Goal: Task Accomplishment & Management: Manage account settings

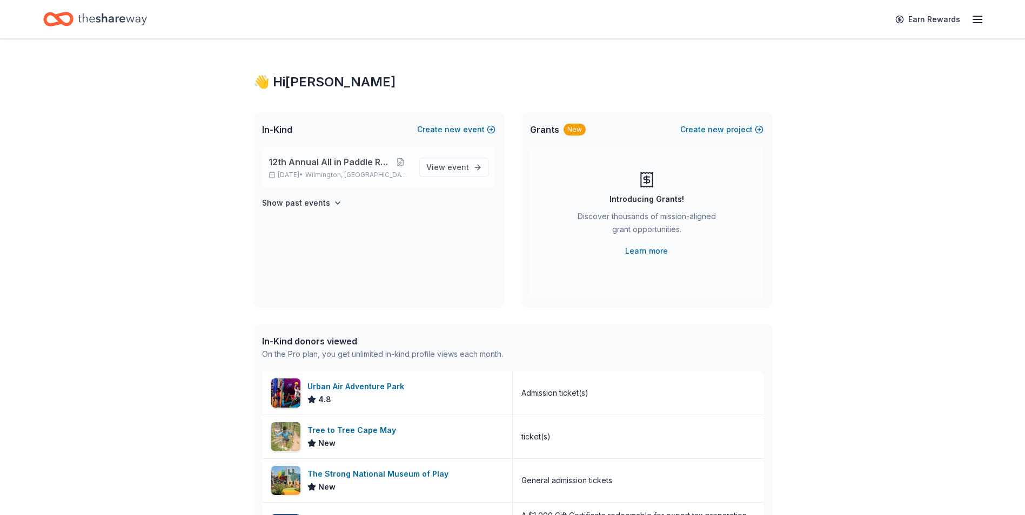
click at [323, 168] on span "12th Annual All in Paddle Raffle" at bounding box center [329, 162] width 122 height 13
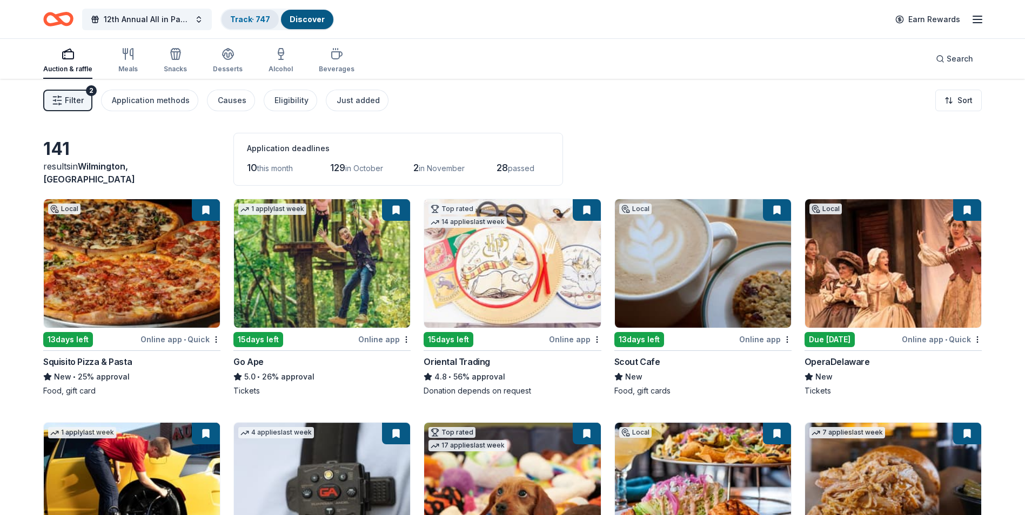
click at [253, 23] on link "Track · 747" at bounding box center [250, 19] width 40 height 9
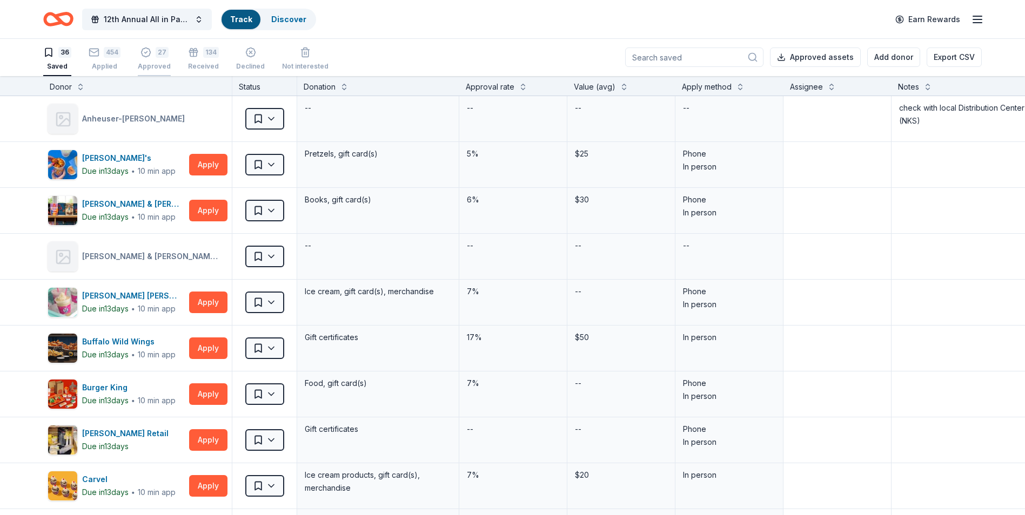
click at [148, 65] on div "Approved" at bounding box center [154, 66] width 33 height 9
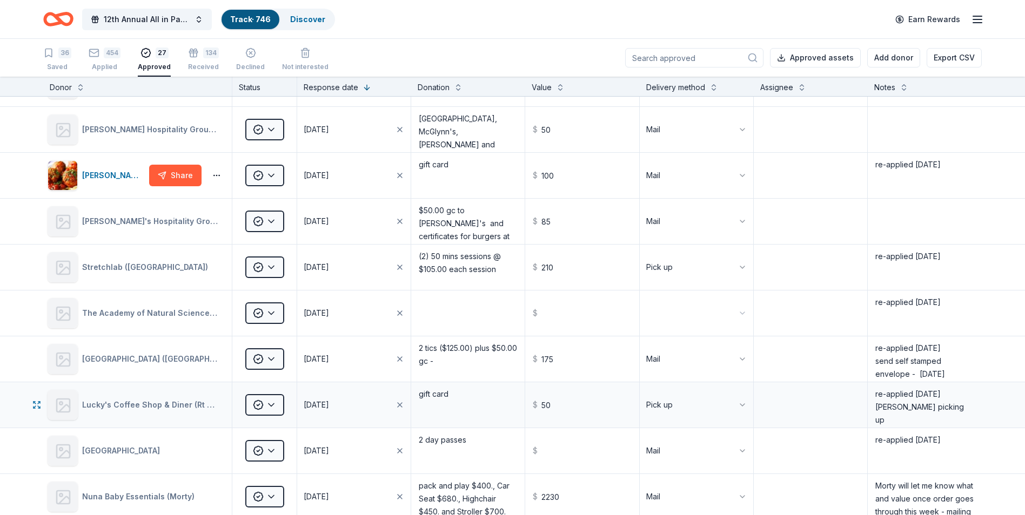
scroll to position [54, 0]
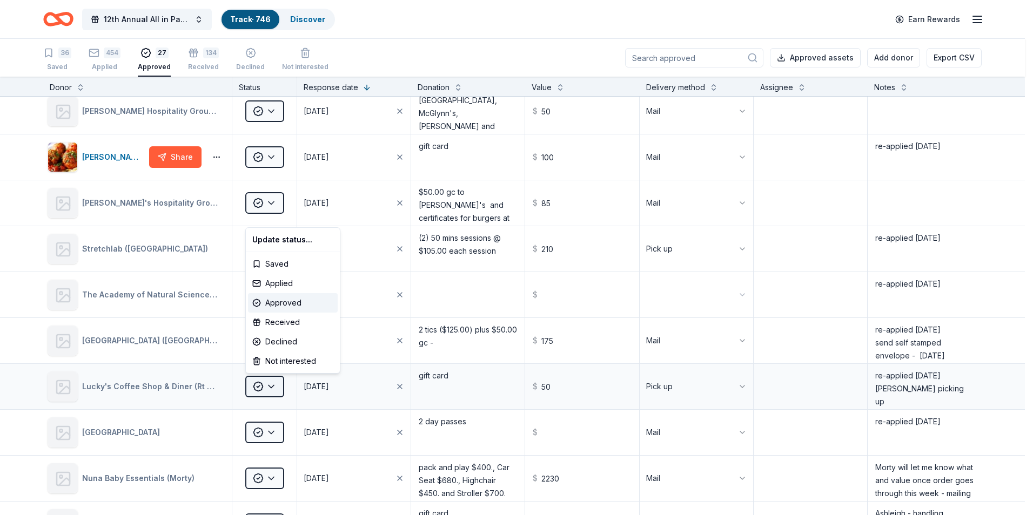
click at [270, 389] on html "12th Annual All in Paddle Raffle Track · 746 Discover Earn Rewards 36 Saved 454…" at bounding box center [516, 257] width 1033 height 515
click at [277, 320] on div "Received" at bounding box center [293, 322] width 90 height 19
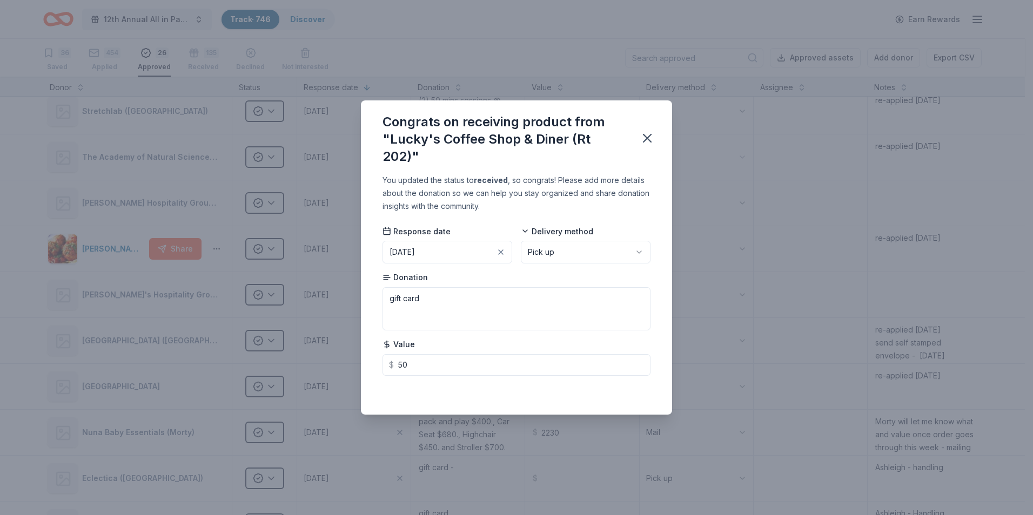
click at [470, 251] on button "[DATE]" at bounding box center [447, 252] width 130 height 23
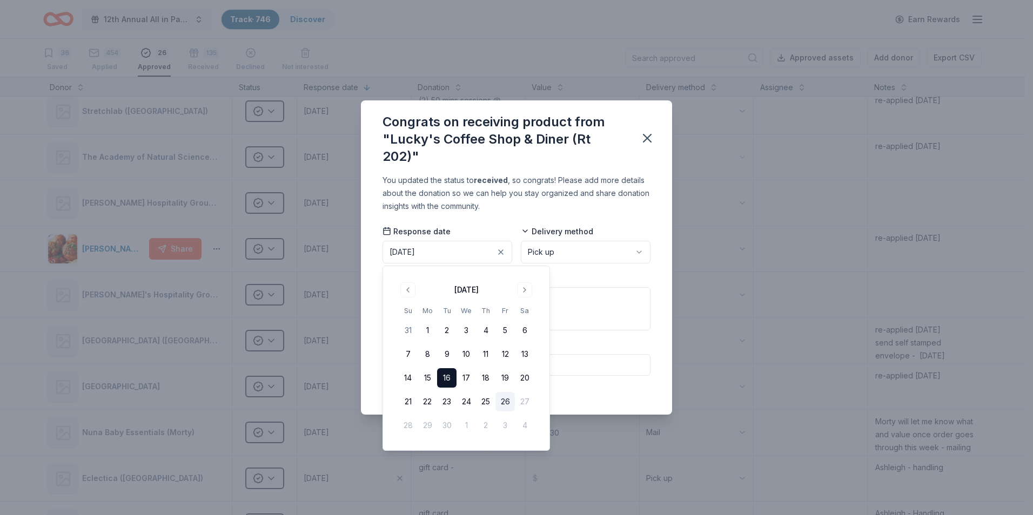
click at [501, 405] on button "26" at bounding box center [504, 401] width 19 height 19
click at [607, 146] on div "Congrats on receiving product from "Lucky's Coffee Shop & Diner (Rt 202)"" at bounding box center [504, 139] width 244 height 52
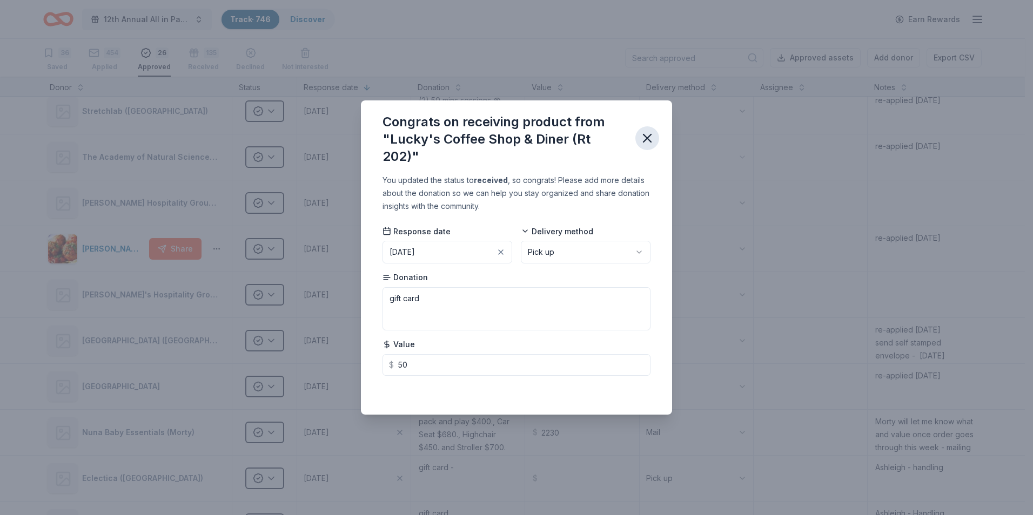
click at [645, 138] on icon "button" at bounding box center [647, 138] width 15 height 15
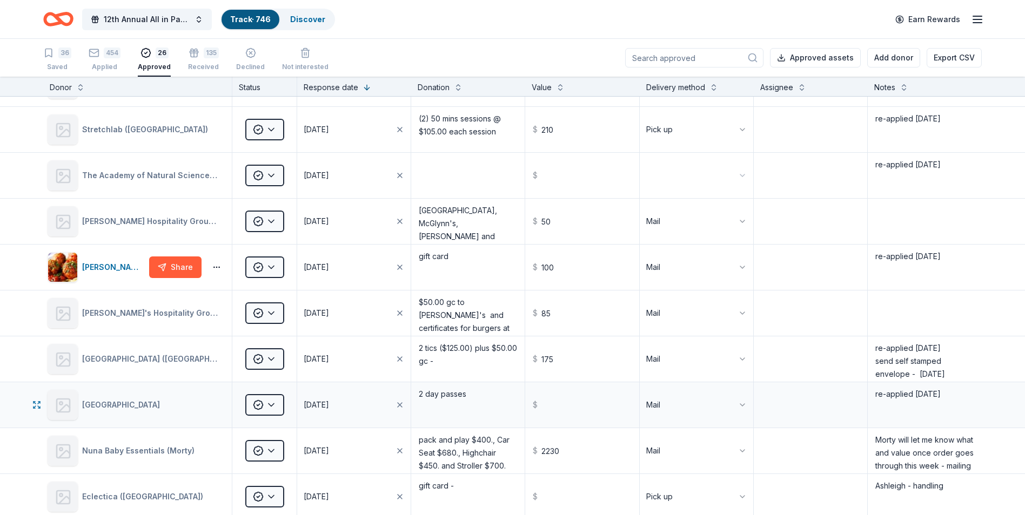
scroll to position [0, 0]
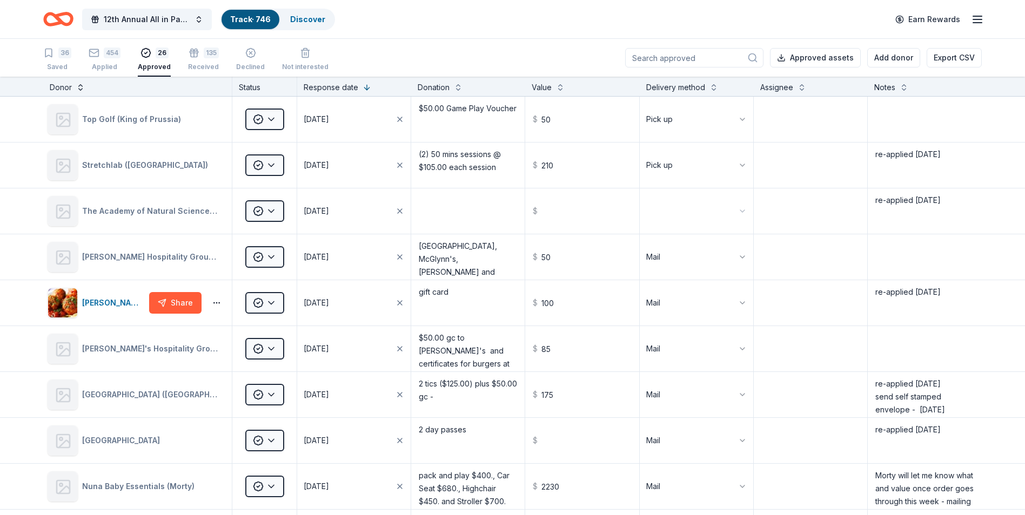
click at [80, 91] on button at bounding box center [80, 86] width 9 height 11
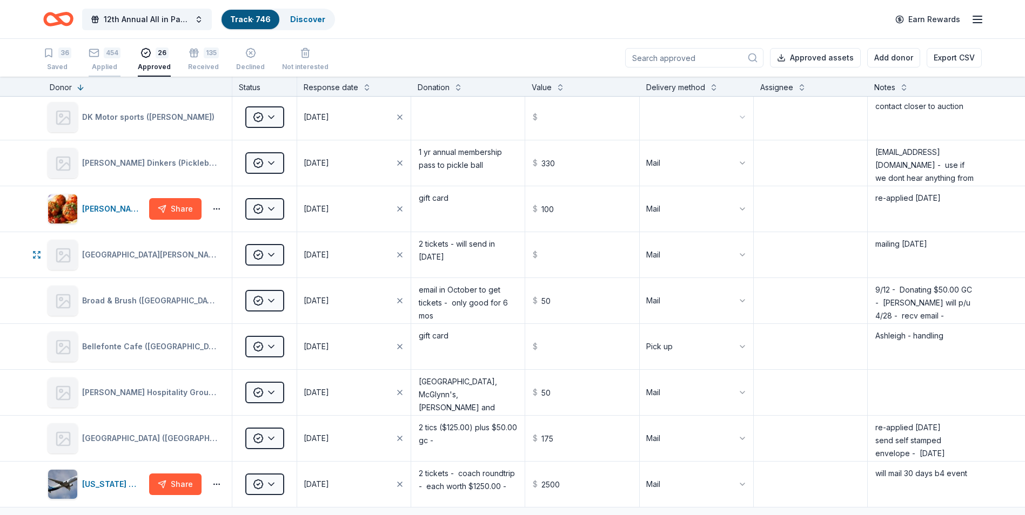
scroll to position [702, 0]
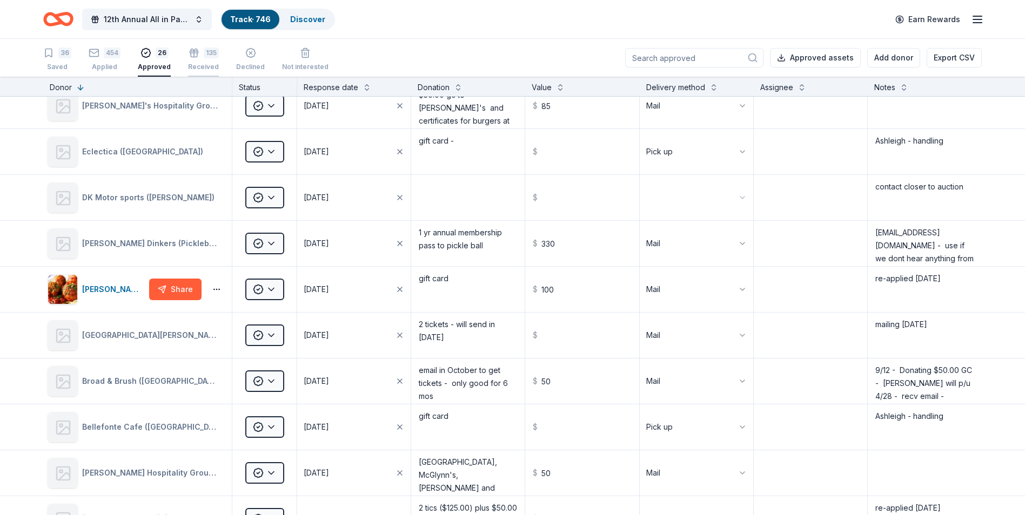
click at [204, 65] on div "Received" at bounding box center [203, 61] width 31 height 9
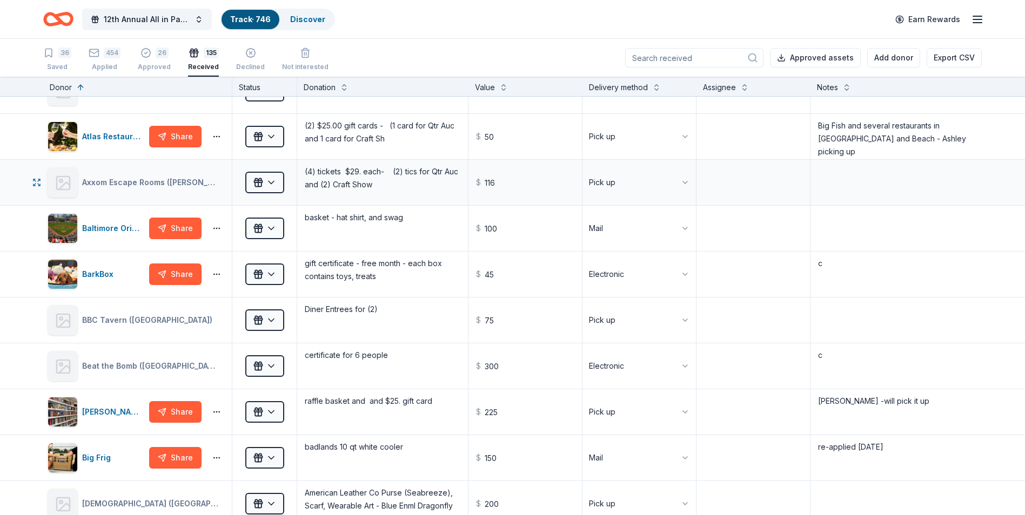
scroll to position [432, 0]
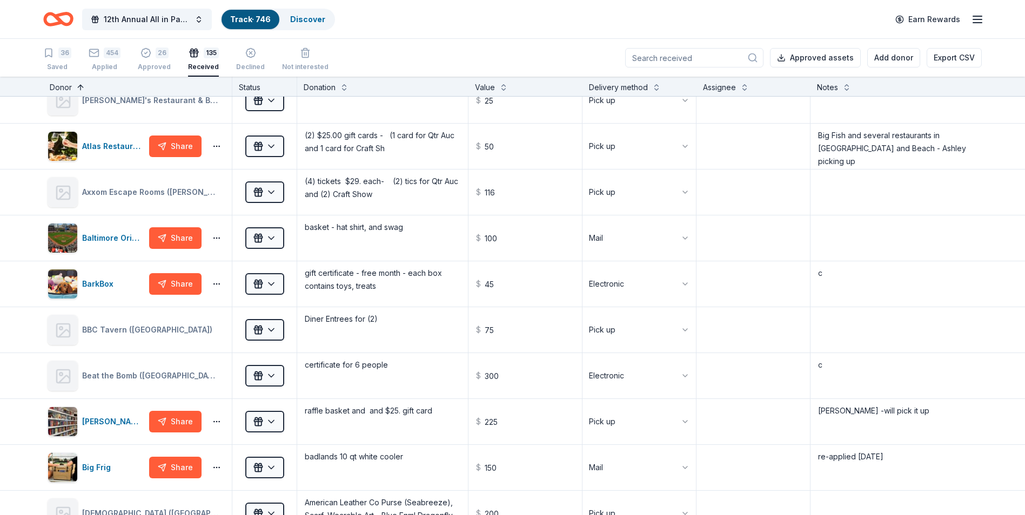
click at [80, 87] on button at bounding box center [80, 86] width 9 height 11
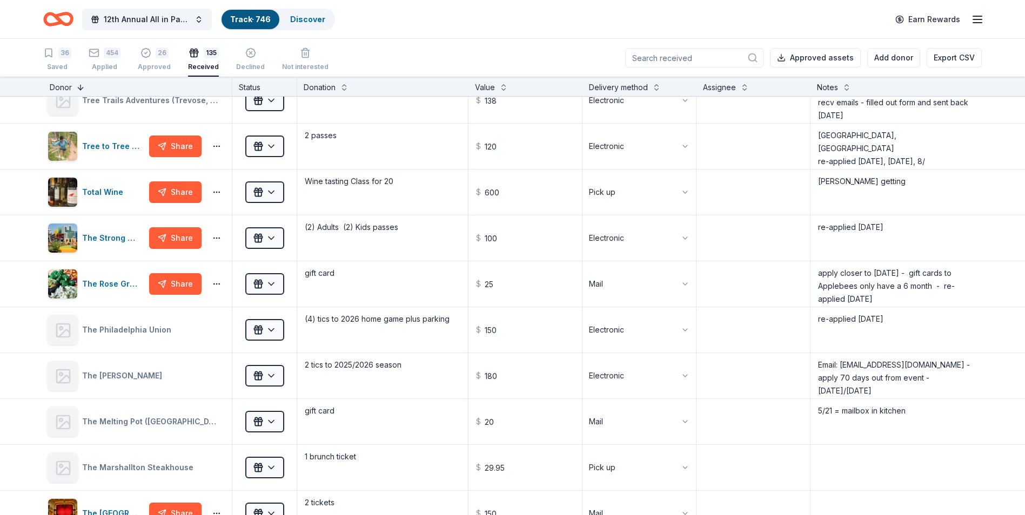
click at [80, 87] on button at bounding box center [80, 86] width 9 height 11
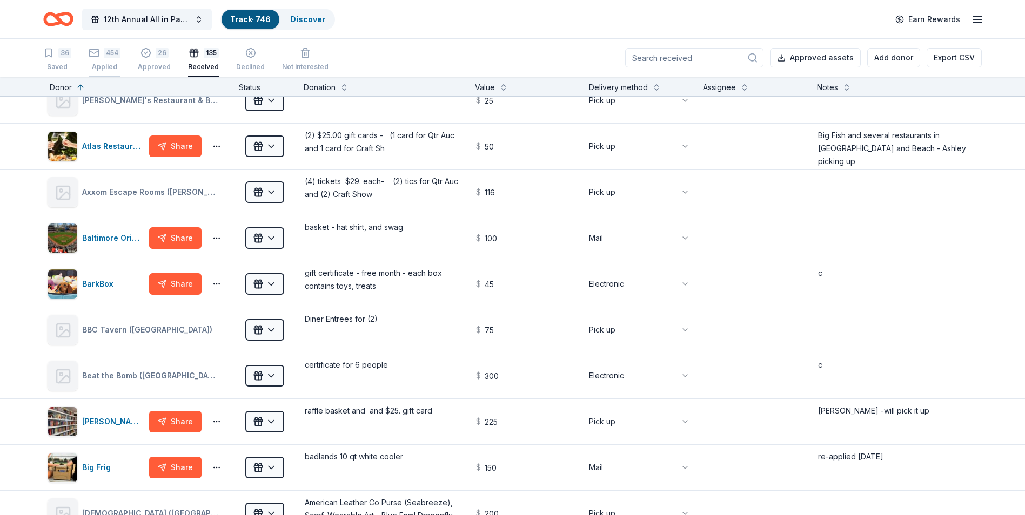
click at [102, 61] on div "454 Applied" at bounding box center [105, 60] width 32 height 24
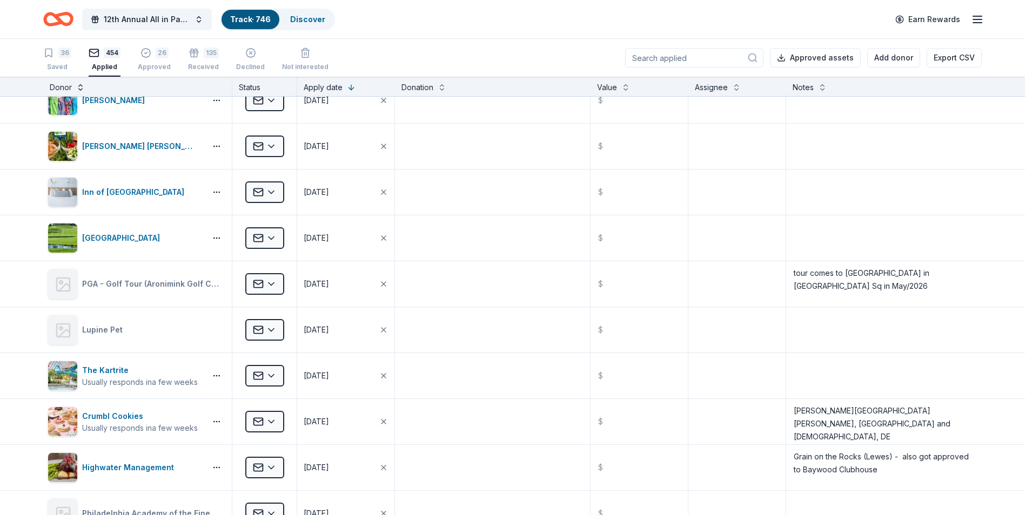
click at [79, 89] on button at bounding box center [80, 86] width 9 height 11
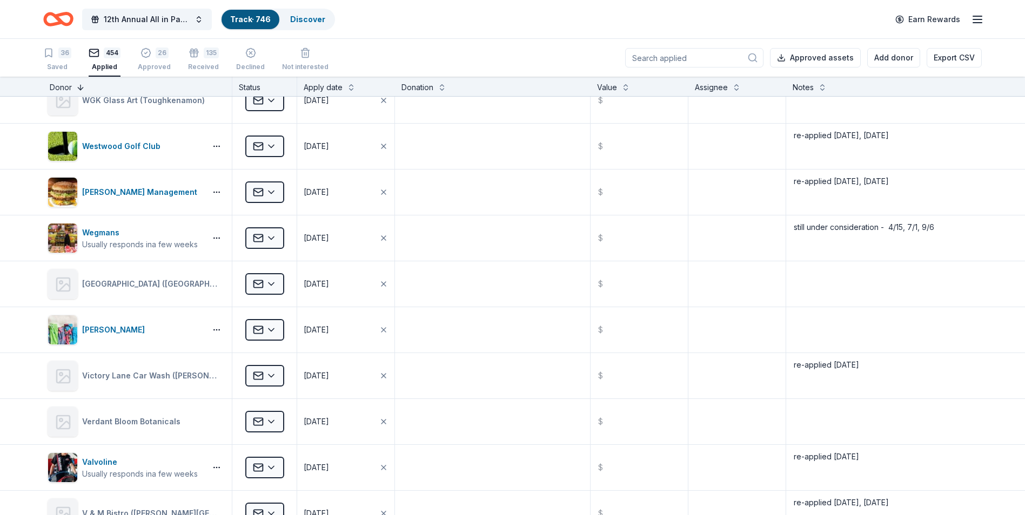
click at [79, 89] on button at bounding box center [80, 86] width 9 height 11
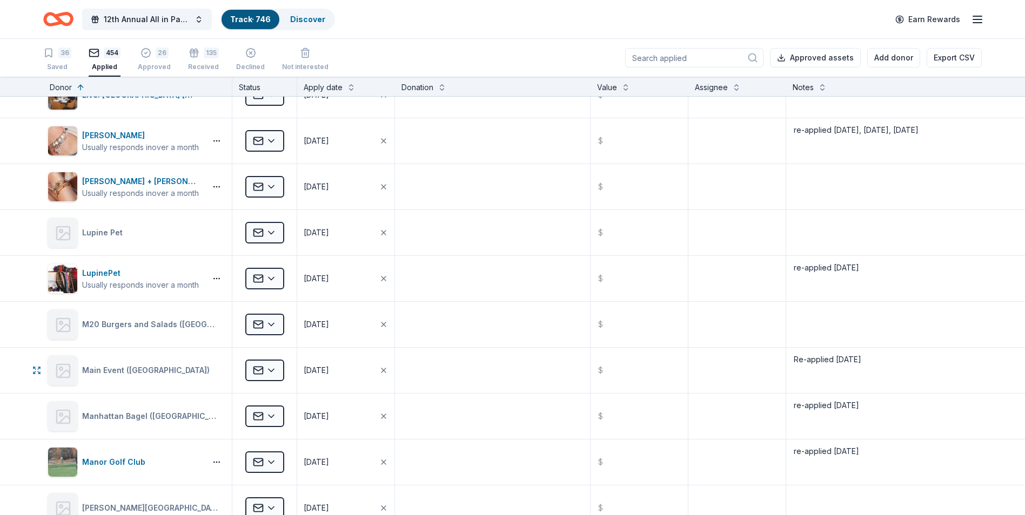
scroll to position [11235, 0]
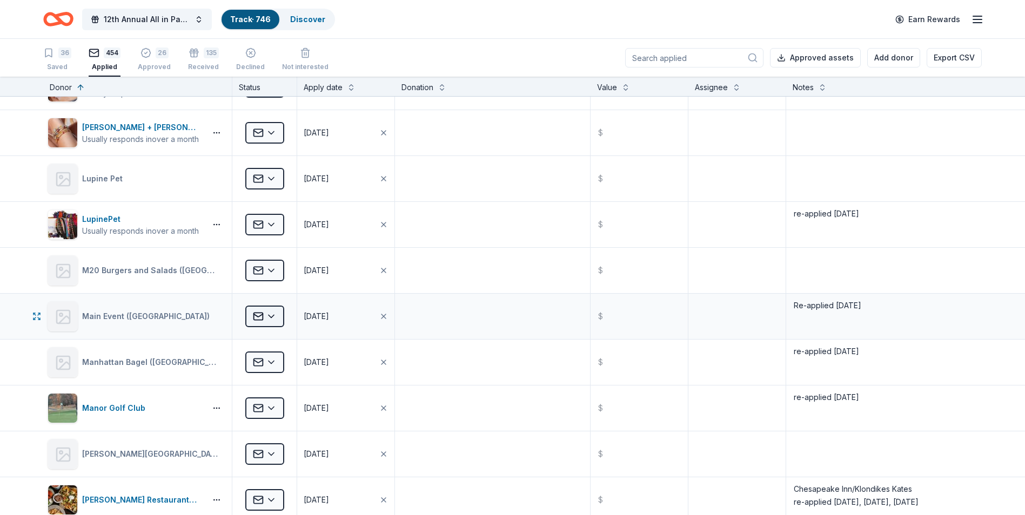
click at [270, 319] on html "12th Annual All in Paddle Raffle Track · 746 Discover Earn Rewards 36 Saved 454…" at bounding box center [512, 257] width 1025 height 515
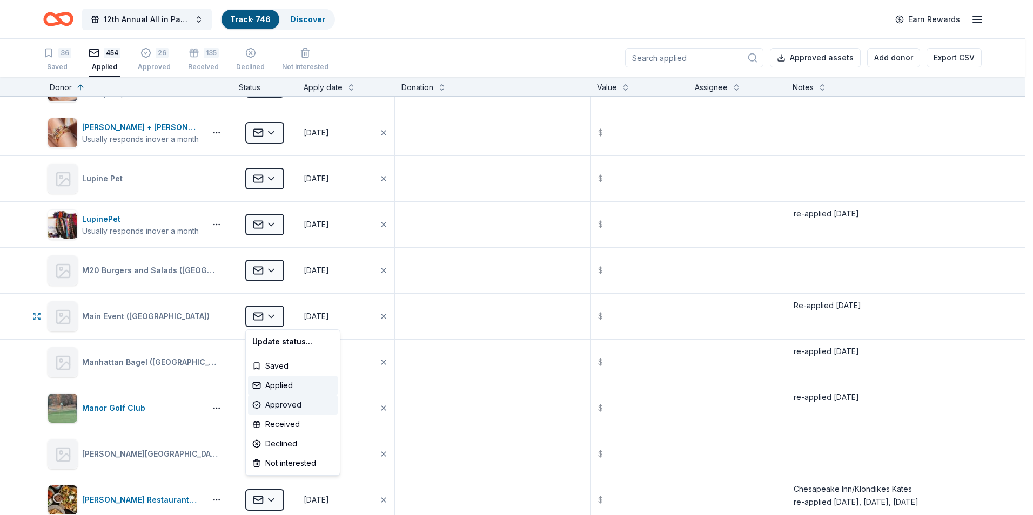
click at [273, 404] on div "Approved" at bounding box center [293, 404] width 90 height 19
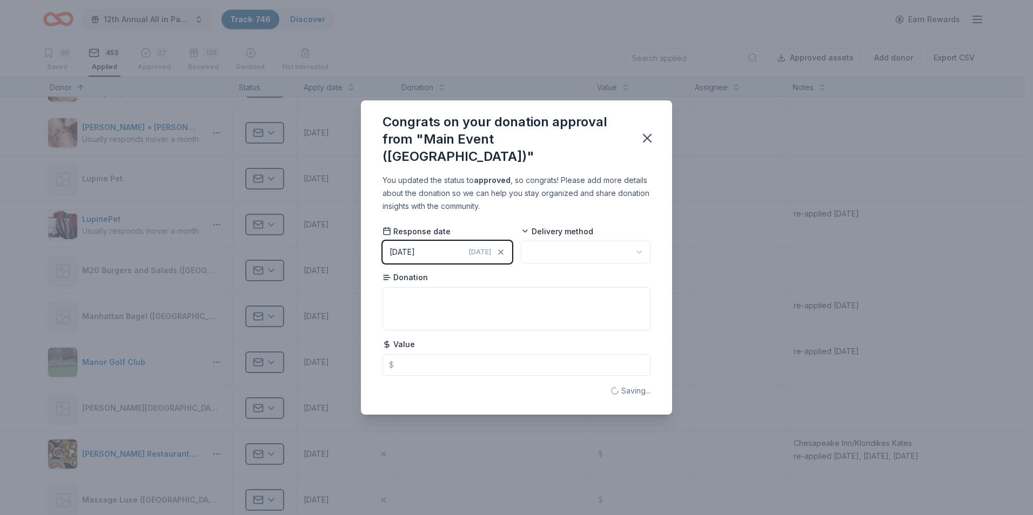
click at [639, 243] on html "12th Annual All in Paddle Raffle Track · 746 Discover Earn Rewards 36 Saved 453…" at bounding box center [516, 257] width 1033 height 515
click at [410, 294] on textarea at bounding box center [516, 308] width 268 height 43
type textarea "basket"
click at [434, 355] on input "text" at bounding box center [516, 365] width 268 height 22
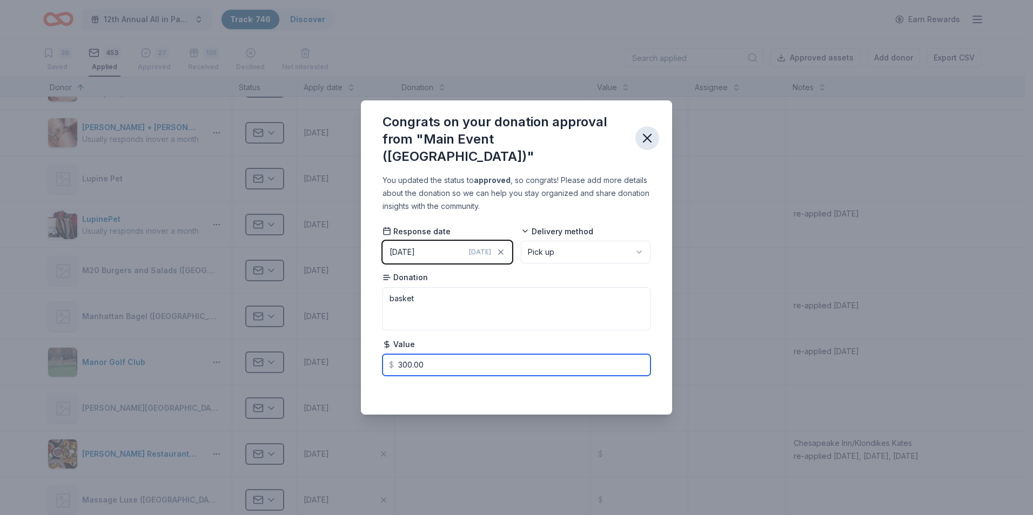
type input "300.00"
click at [645, 141] on icon "button" at bounding box center [647, 139] width 8 height 8
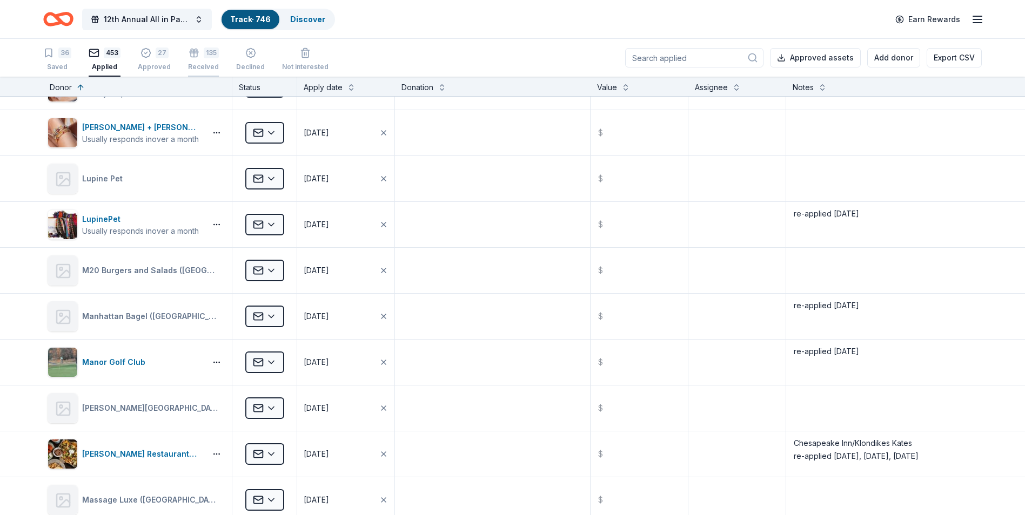
click at [192, 65] on div "Received" at bounding box center [203, 61] width 31 height 9
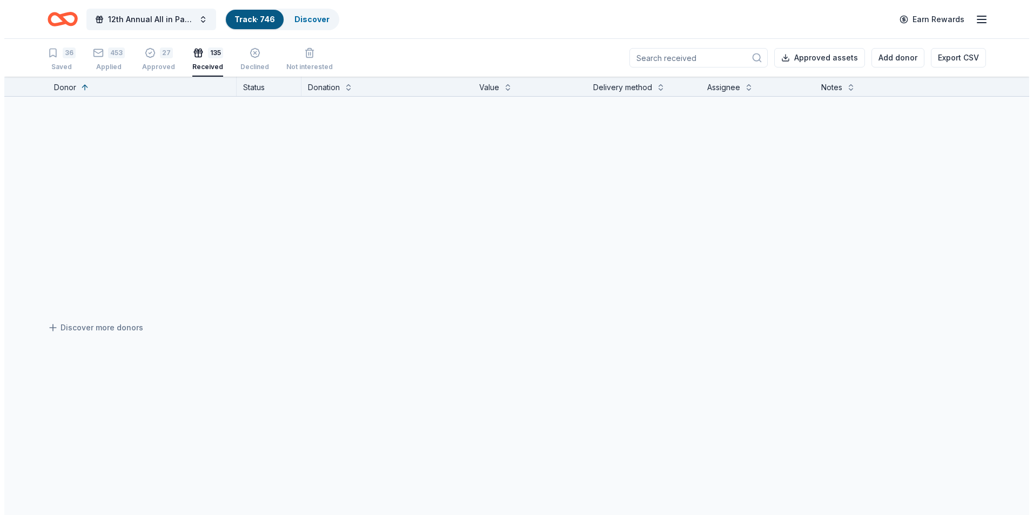
scroll to position [5982, 0]
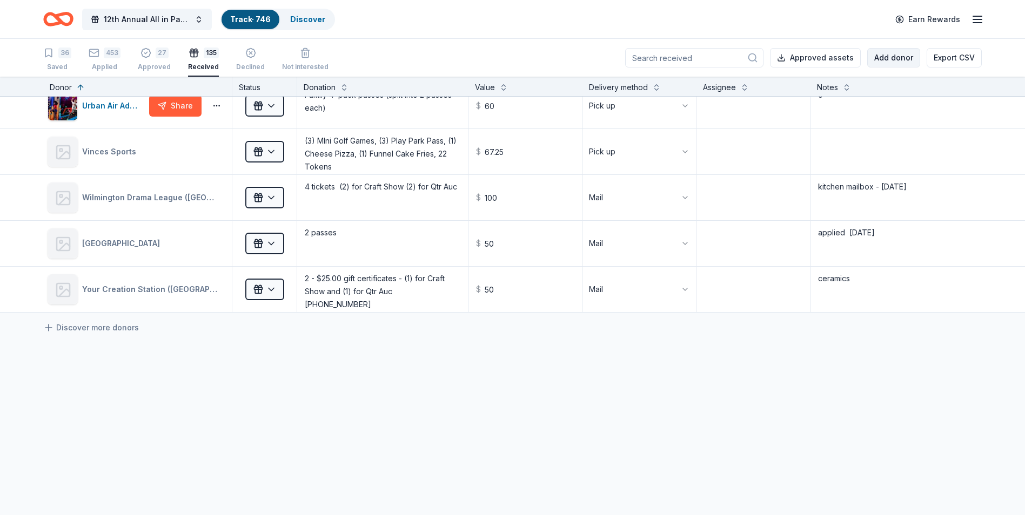
click at [890, 58] on button "Add donor" at bounding box center [893, 57] width 53 height 19
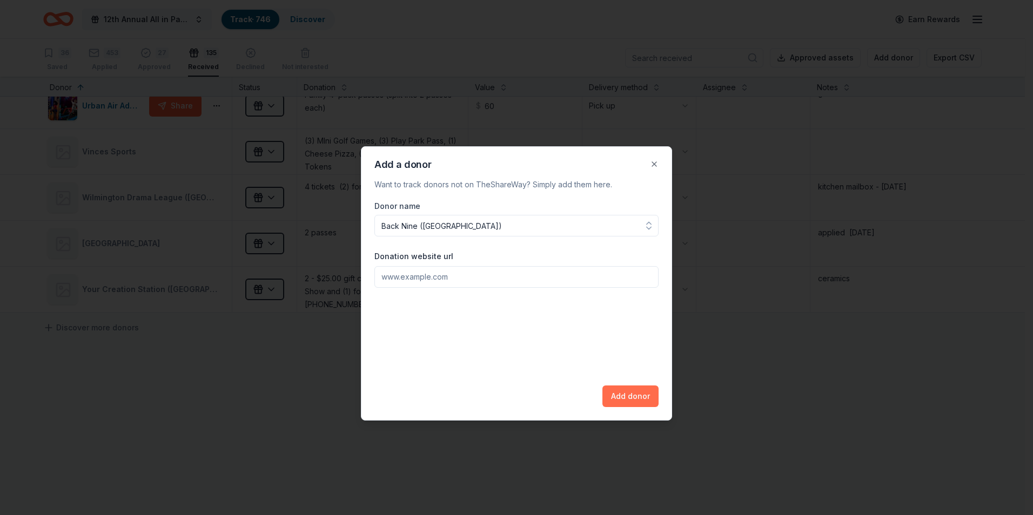
type input "Back Nine ([GEOGRAPHIC_DATA])"
click at [627, 398] on button "Add donor" at bounding box center [630, 397] width 56 height 22
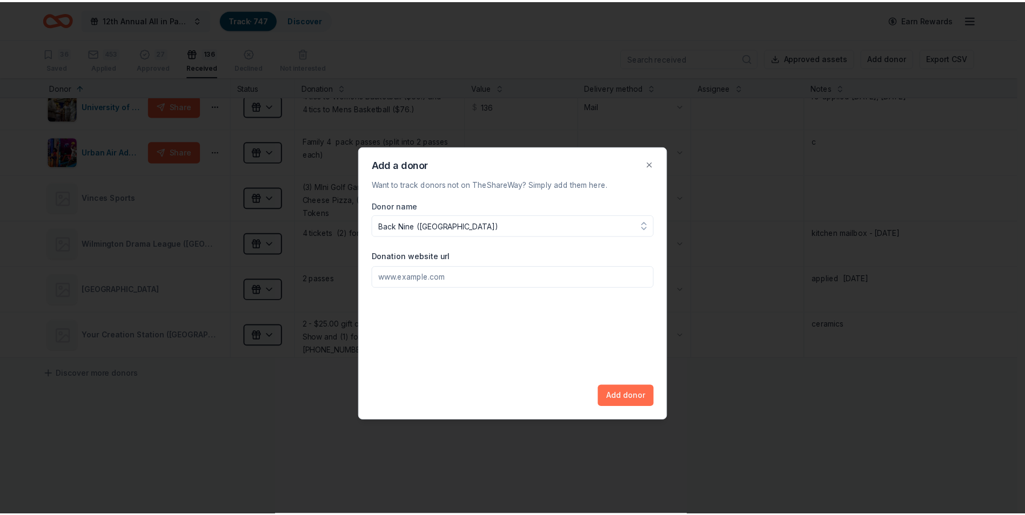
scroll to position [6028, 0]
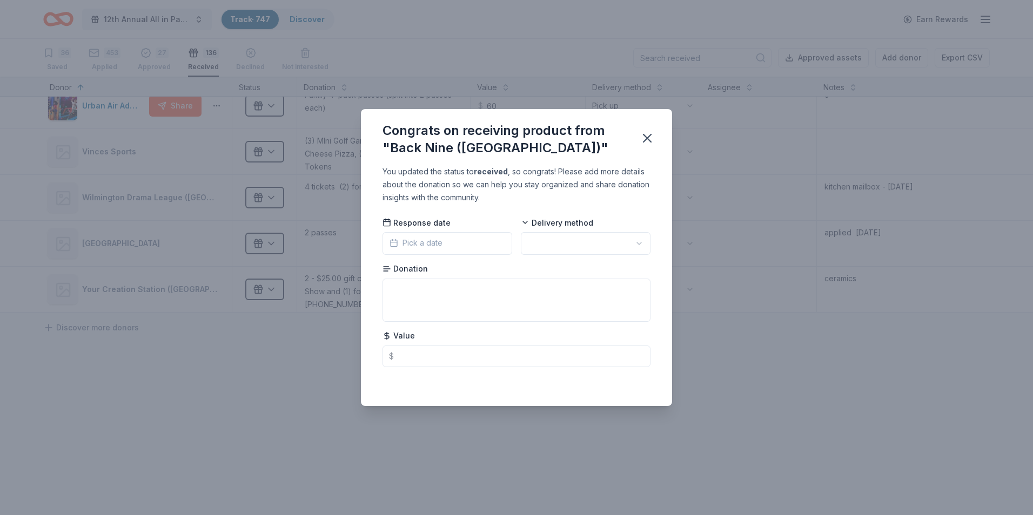
click at [467, 245] on button "Pick a date" at bounding box center [447, 243] width 130 height 23
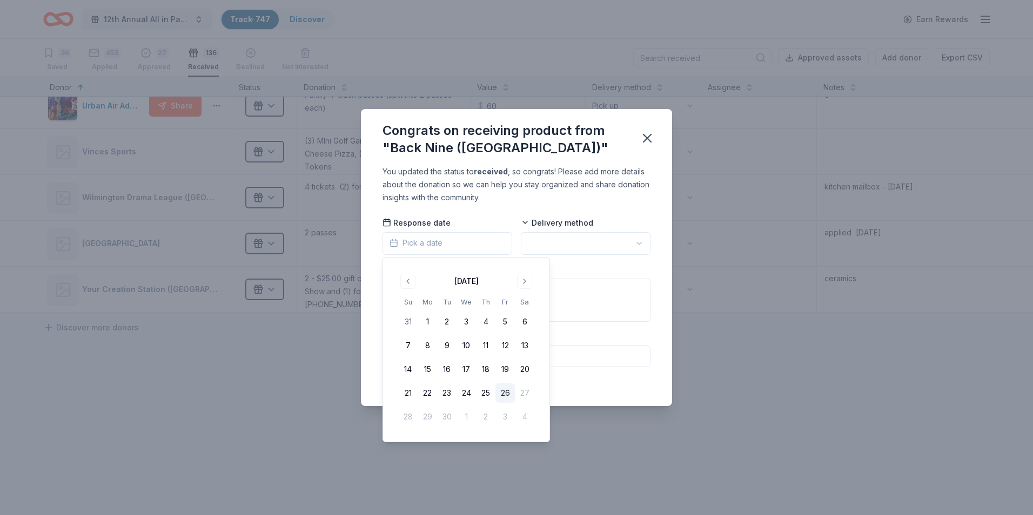
click at [505, 395] on button "26" at bounding box center [504, 393] width 19 height 19
click at [637, 245] on html "12th Annual All in Paddle Raffle Track · 747 Discover Earn Rewards 36 Saved 453…" at bounding box center [516, 257] width 1033 height 515
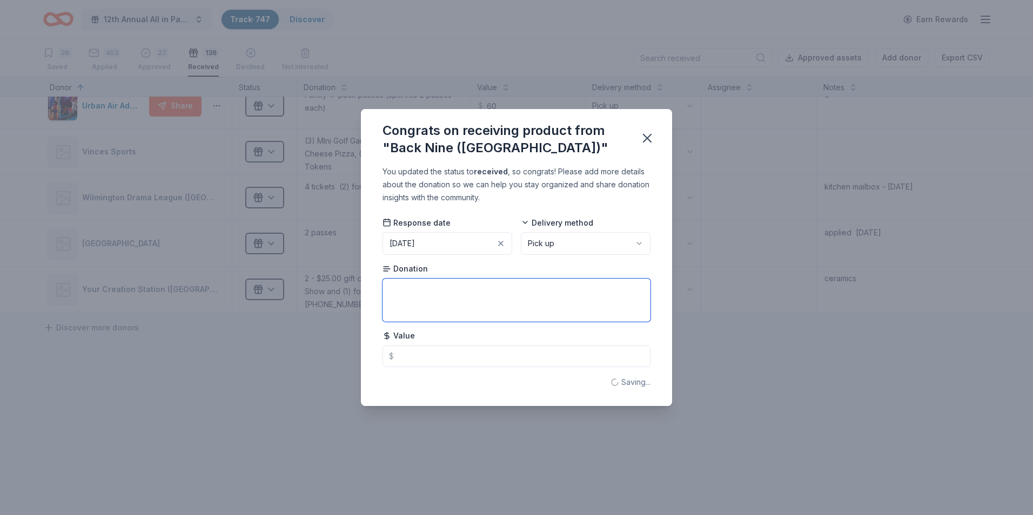
click at [405, 294] on textarea at bounding box center [516, 300] width 268 height 43
type textarea "Gift Certificate"
type textarea "Gift Ce"
type textarea "Gift Certificate -"
type textarea "Gift Certificate"
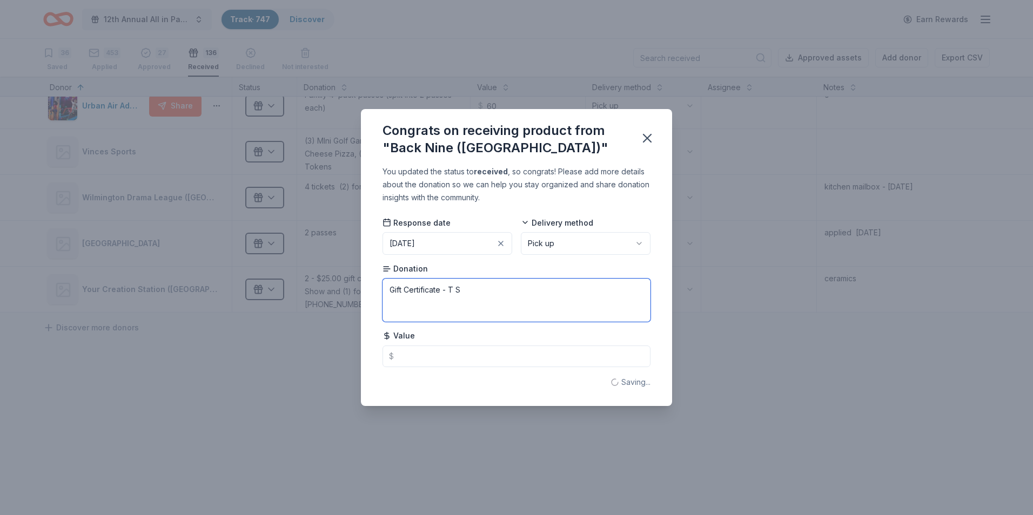
type textarea "Gift Certificate - T Sh"
type textarea "Gift Certificate -"
type textarea "Gift Certificate - T Short, Golf To"
type textarea "Gift Certificate - T Short,"
type textarea "Gift Certificate - T Short, Golf Towel and"
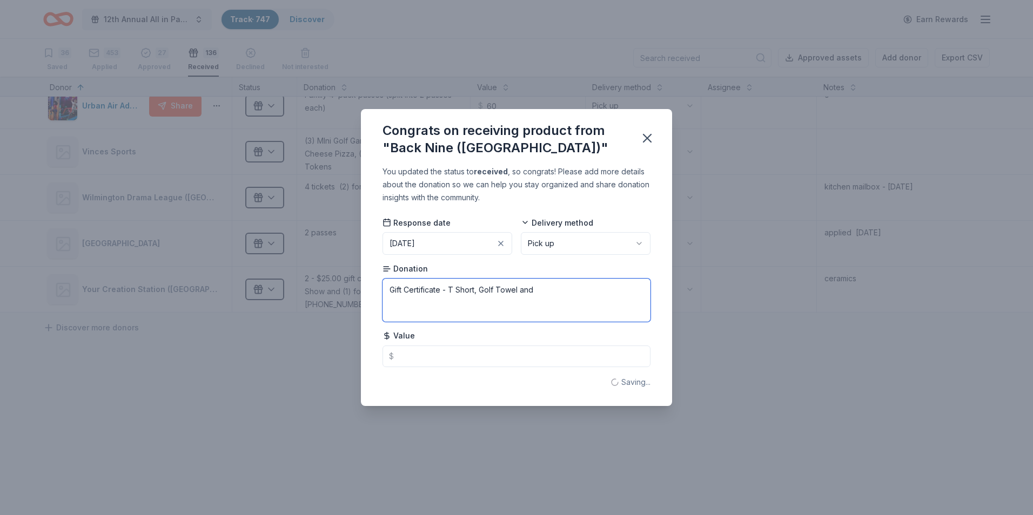
type textarea "Gift Certificate - T Short, Golf Tow"
type textarea "Gift Certificate - T Short, Golf Towel and Golf Swag"
click at [425, 362] on input "text" at bounding box center [516, 357] width 268 height 22
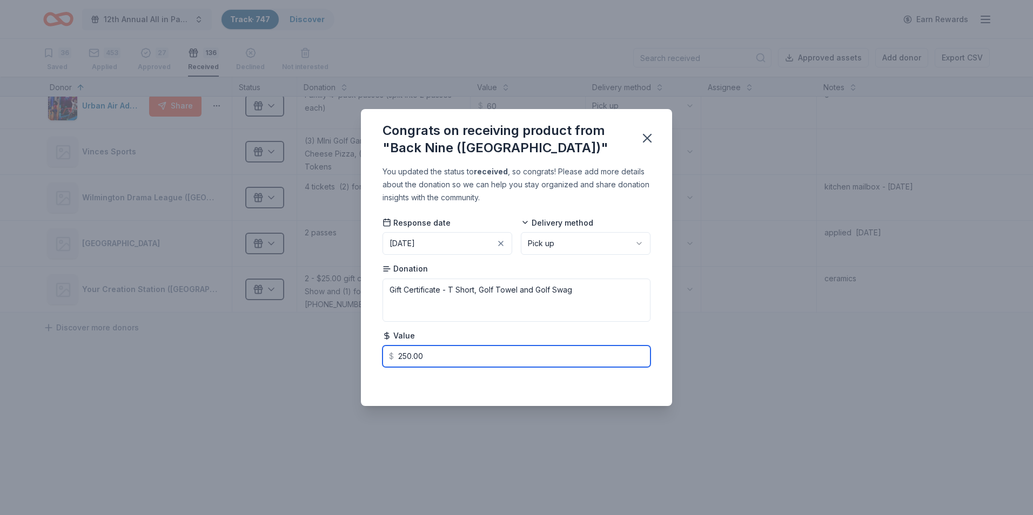
type input "250.00"
type input "250"
click at [647, 138] on icon "button" at bounding box center [647, 139] width 8 height 8
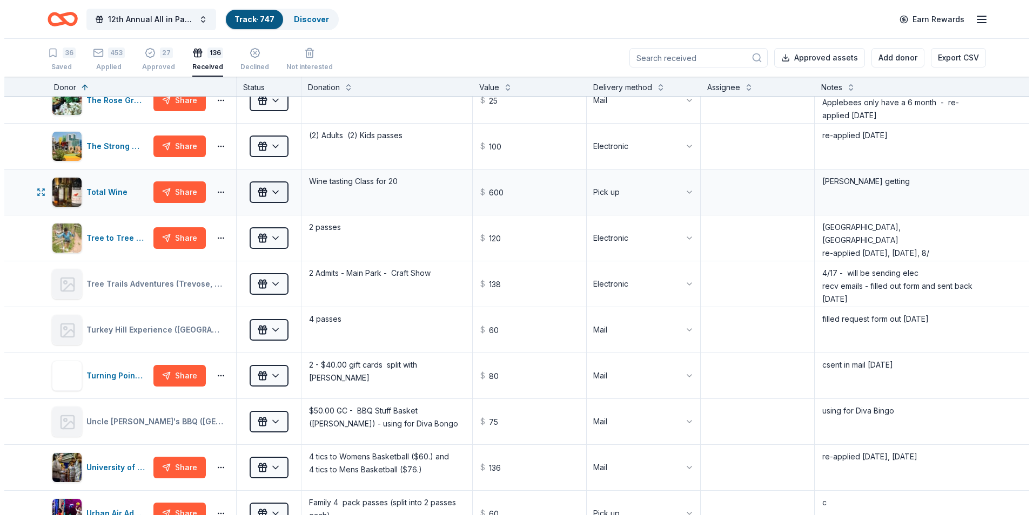
scroll to position [5596, 0]
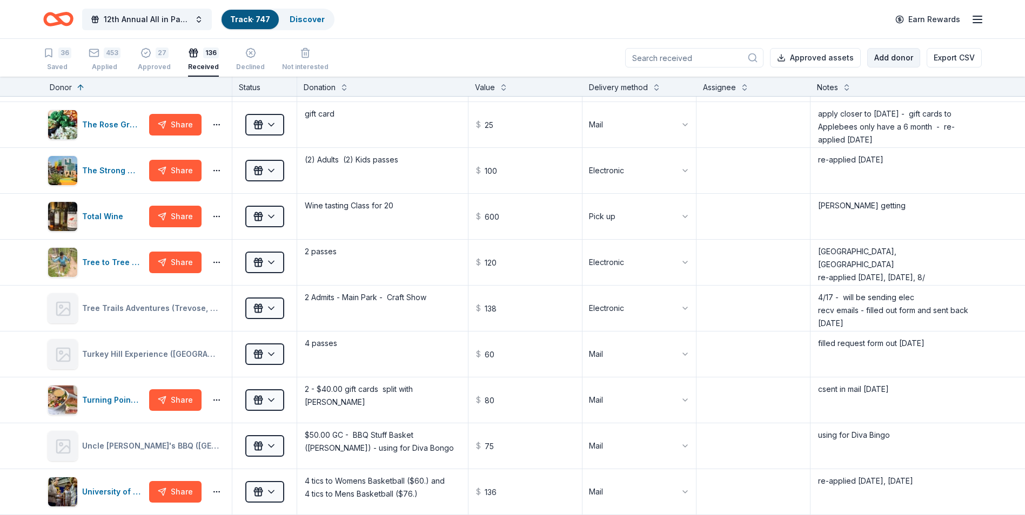
click at [887, 58] on button "Add donor" at bounding box center [893, 57] width 53 height 19
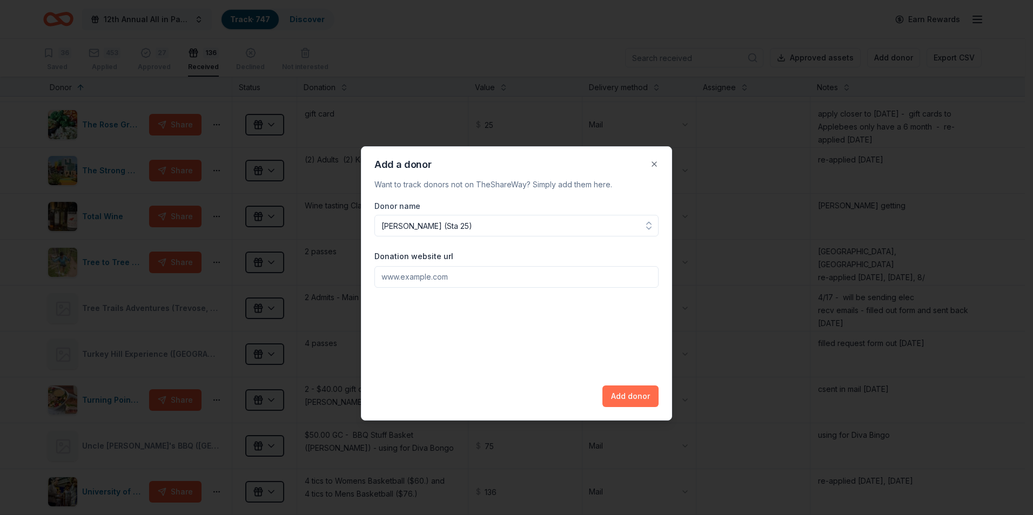
type input "[PERSON_NAME] (Sta 25)"
click at [629, 399] on button "Add donor" at bounding box center [630, 397] width 56 height 22
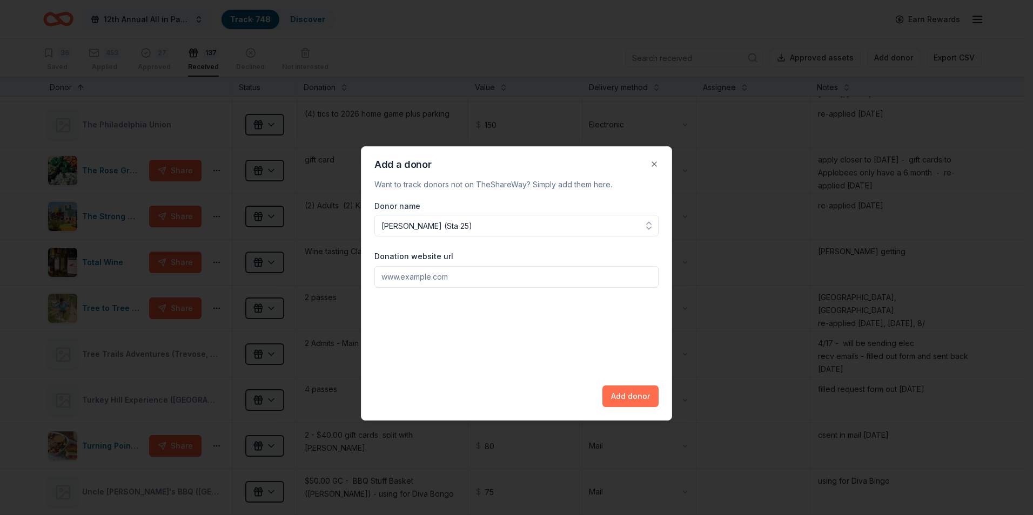
scroll to position [5642, 0]
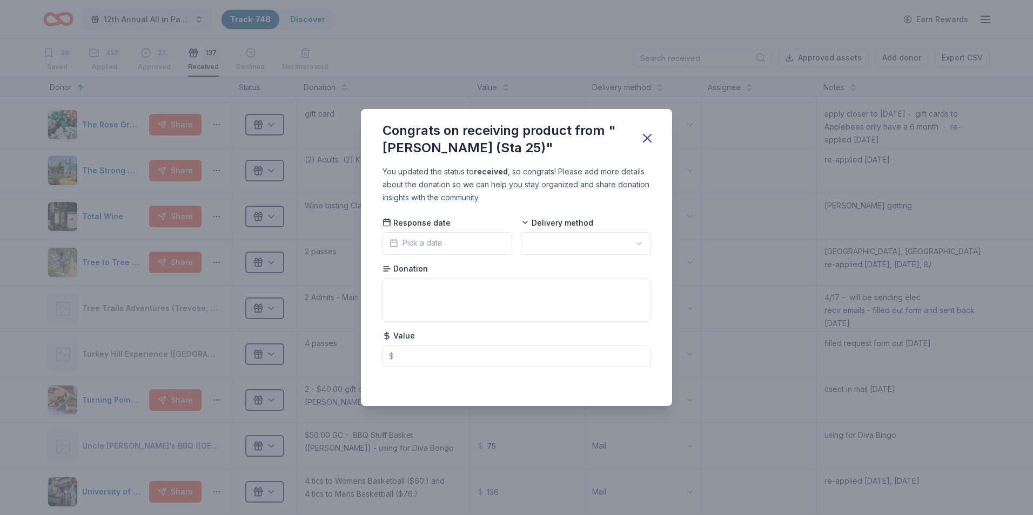
click at [450, 247] on button "Pick a date" at bounding box center [447, 243] width 130 height 23
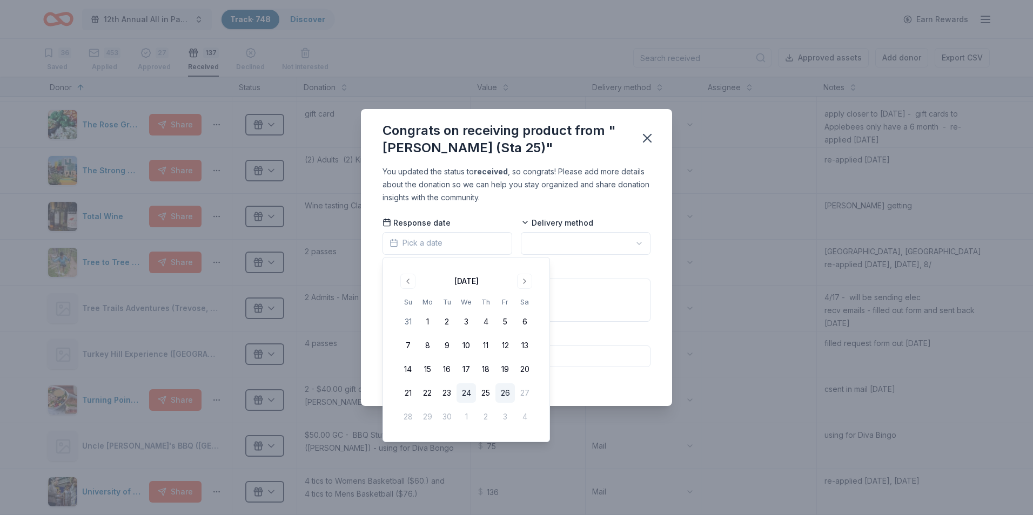
click at [465, 394] on button "24" at bounding box center [465, 393] width 19 height 19
click at [641, 244] on html "12th Annual All in Paddle Raffle Track · 748 Discover Earn Rewards 36 Saved 453…" at bounding box center [516, 257] width 1033 height 515
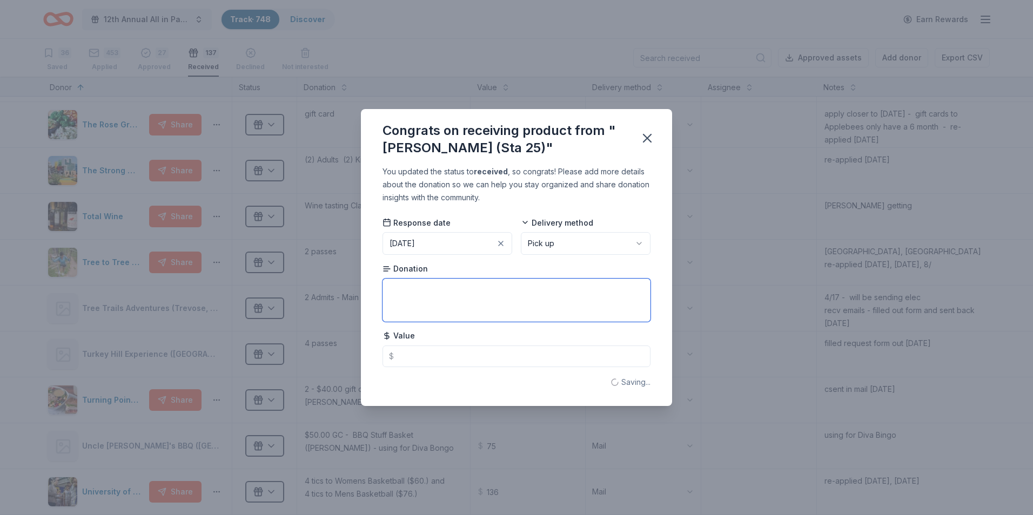
click at [405, 290] on textarea at bounding box center [516, 300] width 268 height 43
type textarea "[PERSON_NAME]"
type textarea "[PERSON_NAME] Lunch B"
type textarea "[PERSON_NAME]"
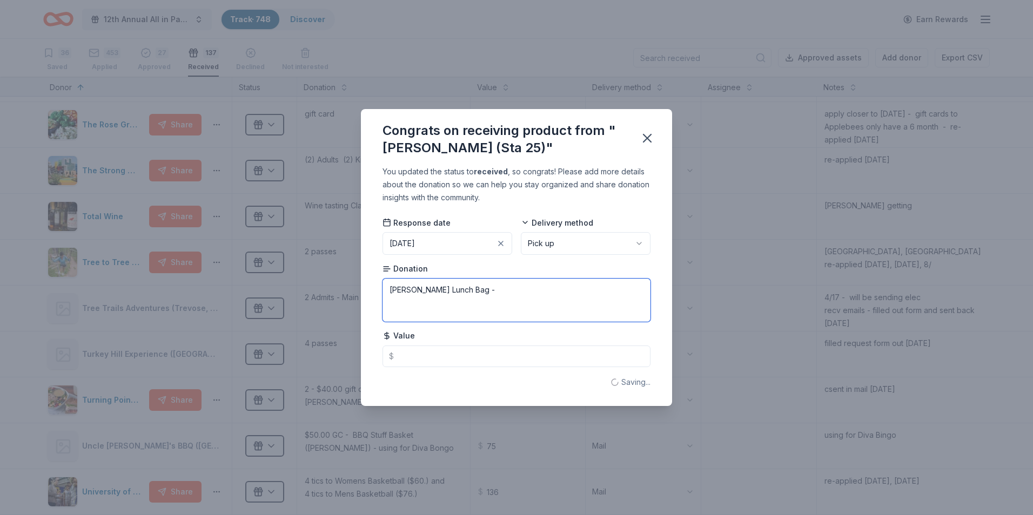
type textarea "[PERSON_NAME] Lunch Bag -"
type textarea "[PERSON_NAME] Lunch Bag"
type textarea "[PERSON_NAME] Lunch Bag - $85.00"
type textarea "[PERSON_NAME] Lunch Bag - $"
type textarea "[PERSON_NAME] Lunch Bag - $85.00 Eg"
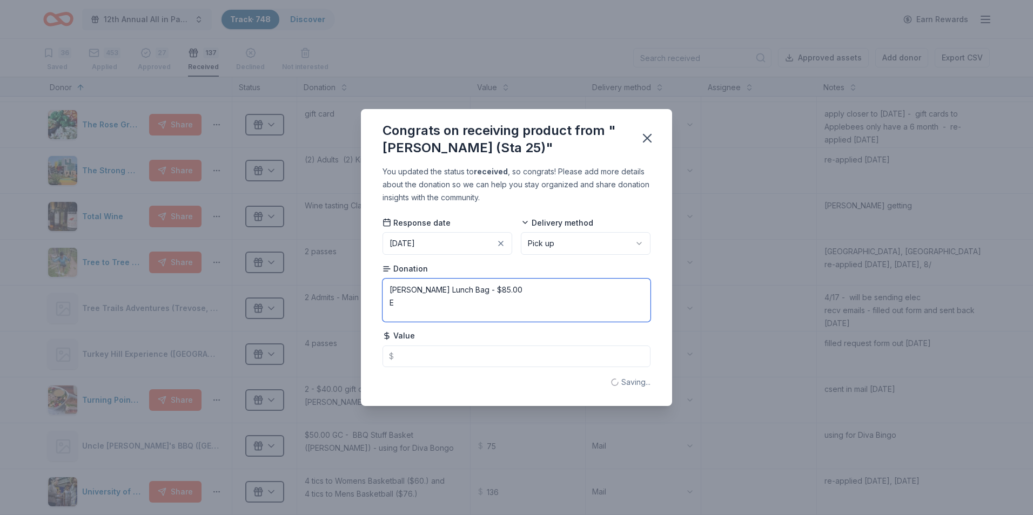
type textarea "[PERSON_NAME] Lunch Bag - $85.00"
type textarea "[PERSON_NAME] Lunch Bag - $85.00 Eagles"
type textarea "[PERSON_NAME] Lunch Bag - $85.00 Eagles Back Pack w/Sc"
type textarea "[PERSON_NAME] Lunch Bag - $85.00 Eagles Back Pack"
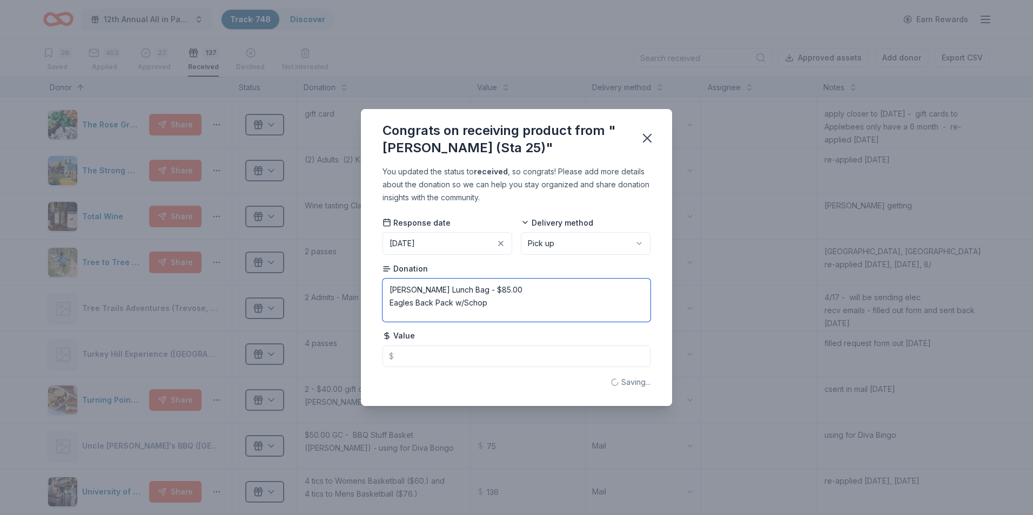
type textarea "[PERSON_NAME] Lunch Bag - $85.00 Eagles Back Pack w/Scho"
type textarea "[PERSON_NAME] Lunch Bag - $85.00 Eagles Back Pack w/Sch"
type textarea "[PERSON_NAME] Lunch Bag - $85.00 Eagles Back Pack w/School Supplies - $90"
type textarea "[PERSON_NAME] Lunch Bag - $85.00 Eagles Back Pack w/School Supplies - $"
type textarea "[PERSON_NAME] Lunch Bag - $85.00 Eagles Back Pack w/School Supplies - $90.00"
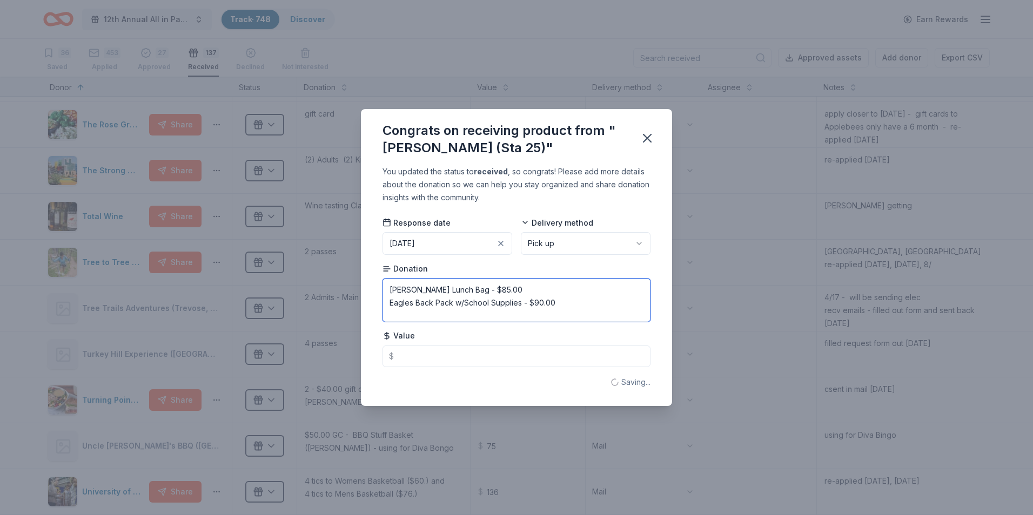
type textarea "[PERSON_NAME] Lunch Bag - $85.00 Eagles Back Pack w/School Supplies - $90.00"
click at [412, 357] on input "text" at bounding box center [516, 357] width 268 height 22
type input "175.00"
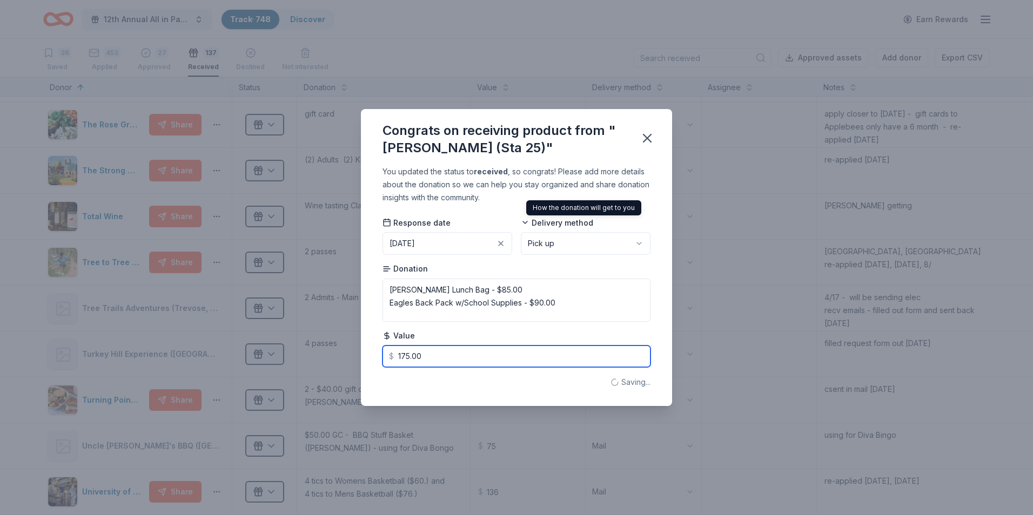
type input "175"
type input "175.00"
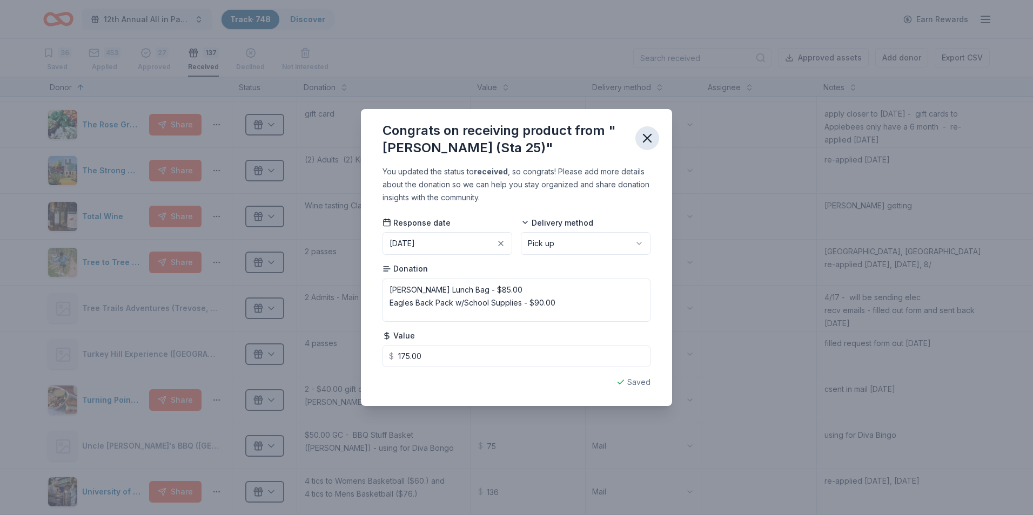
click at [650, 140] on icon "button" at bounding box center [647, 139] width 8 height 8
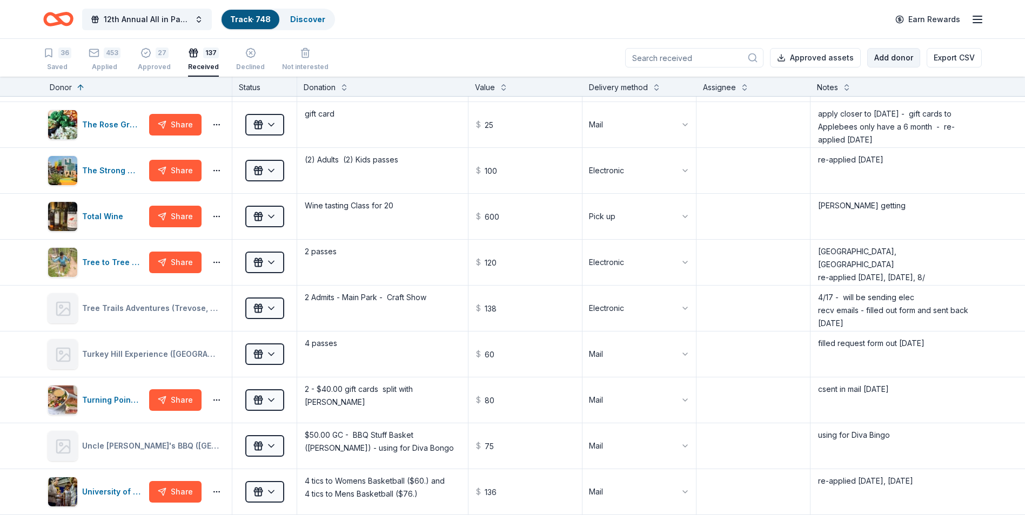
click at [890, 56] on button "Add donor" at bounding box center [893, 57] width 53 height 19
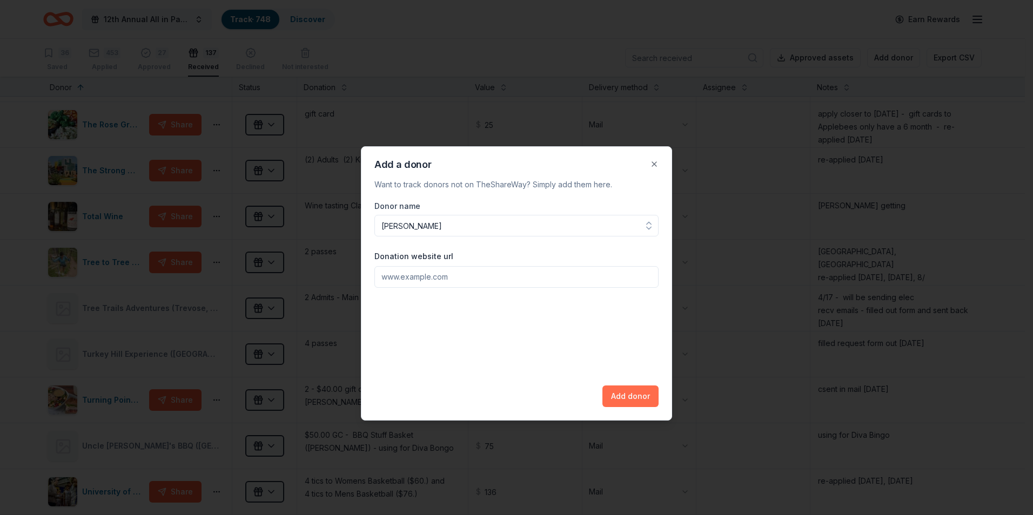
type input "[PERSON_NAME]"
click at [628, 399] on button "Add donor" at bounding box center [630, 397] width 56 height 22
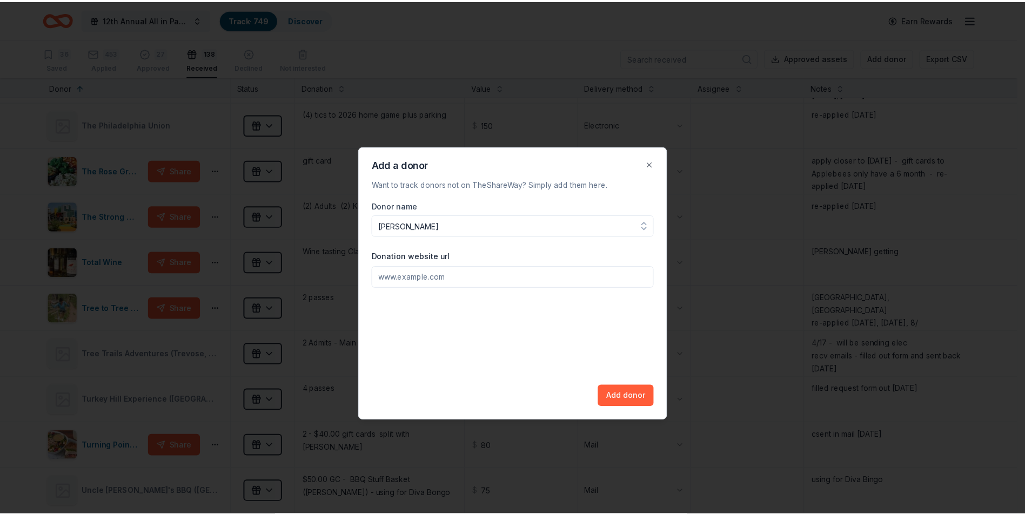
scroll to position [5688, 0]
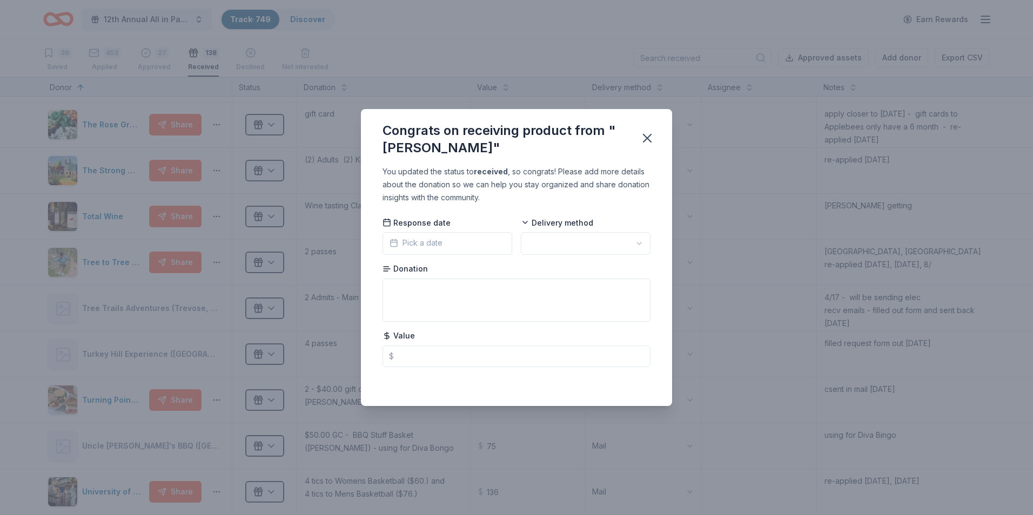
click at [458, 243] on button "Pick a date" at bounding box center [447, 243] width 130 height 23
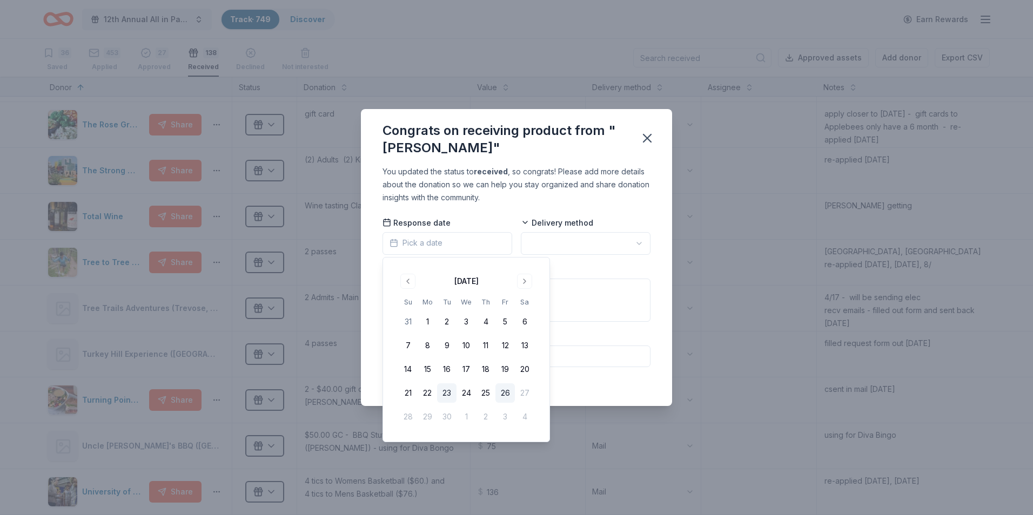
click at [442, 395] on button "23" at bounding box center [446, 393] width 19 height 19
click at [637, 243] on html "12th Annual All in Paddle Raffle Track · 749 Discover Earn Rewards 36 Saved 453…" at bounding box center [516, 257] width 1033 height 515
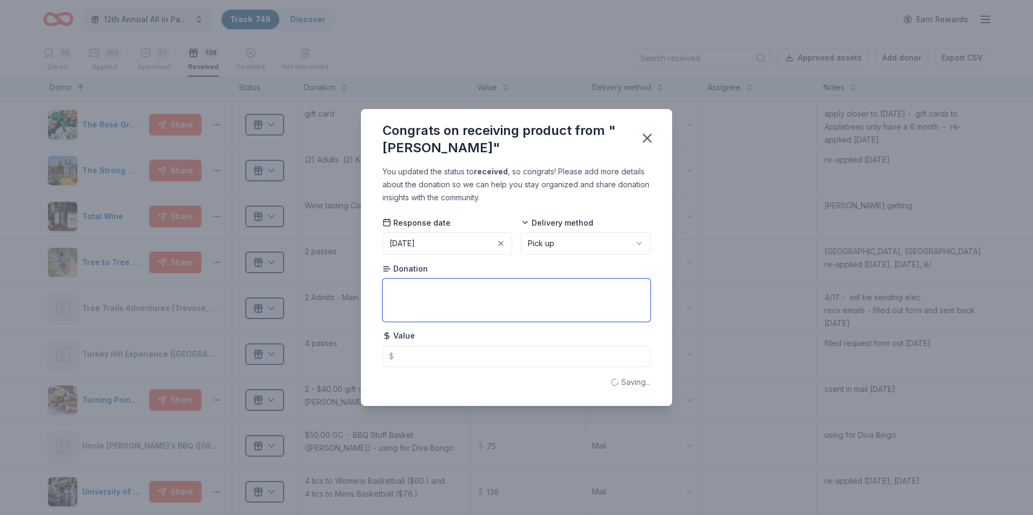
click at [408, 295] on textarea at bounding box center [516, 300] width 268 height 43
type textarea "[PERSON_NAME]"
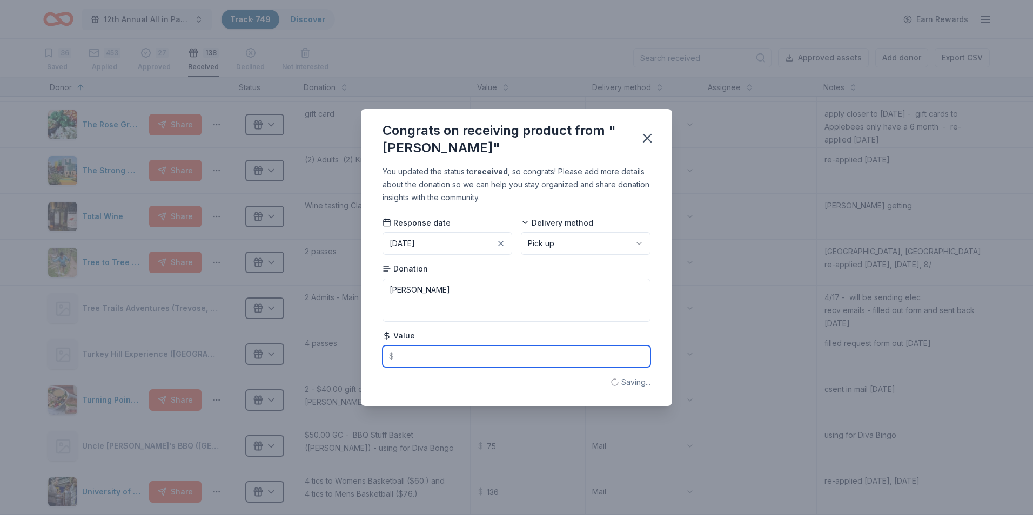
click at [405, 360] on input "text" at bounding box center [516, 357] width 268 height 22
type textarea "[PERSON_NAME]"
type input "65.00"
click at [647, 142] on icon "button" at bounding box center [647, 138] width 15 height 15
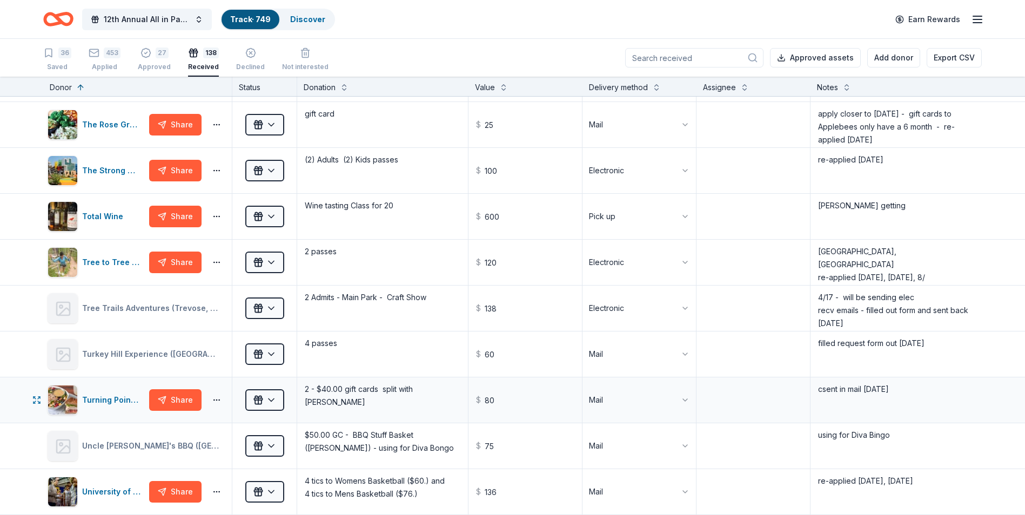
type input "65"
click at [150, 65] on div "Approved" at bounding box center [154, 61] width 33 height 9
